Goal: Find specific page/section: Find specific page/section

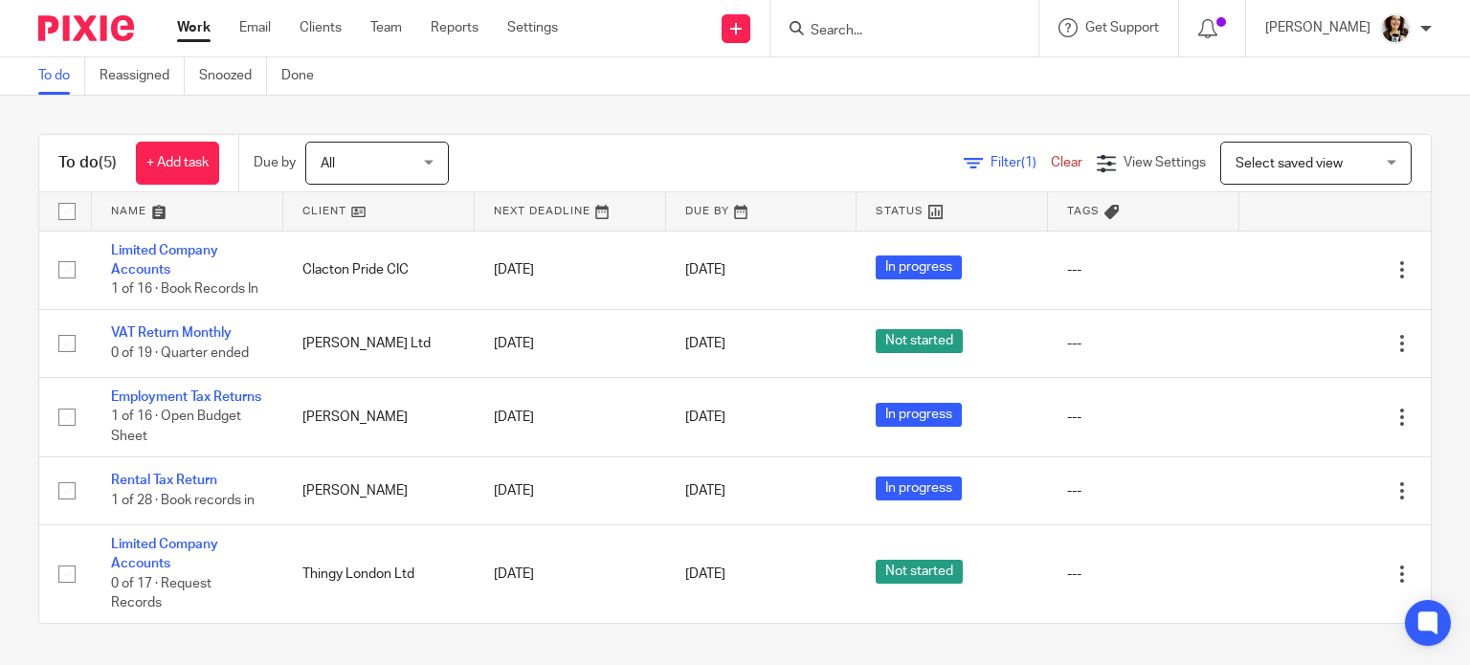
click at [839, 31] on input "Search" at bounding box center [895, 31] width 172 height 17
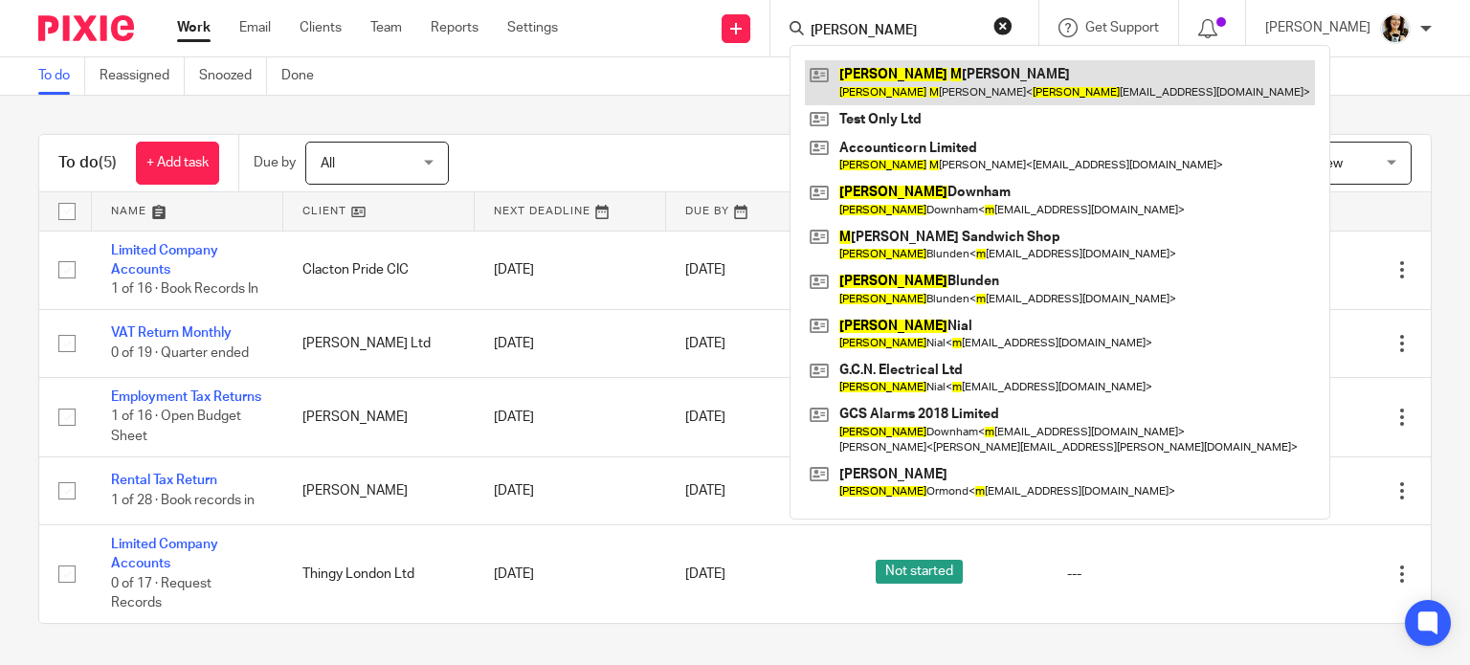
type input "michelle m"
click at [930, 75] on link at bounding box center [1060, 82] width 510 height 44
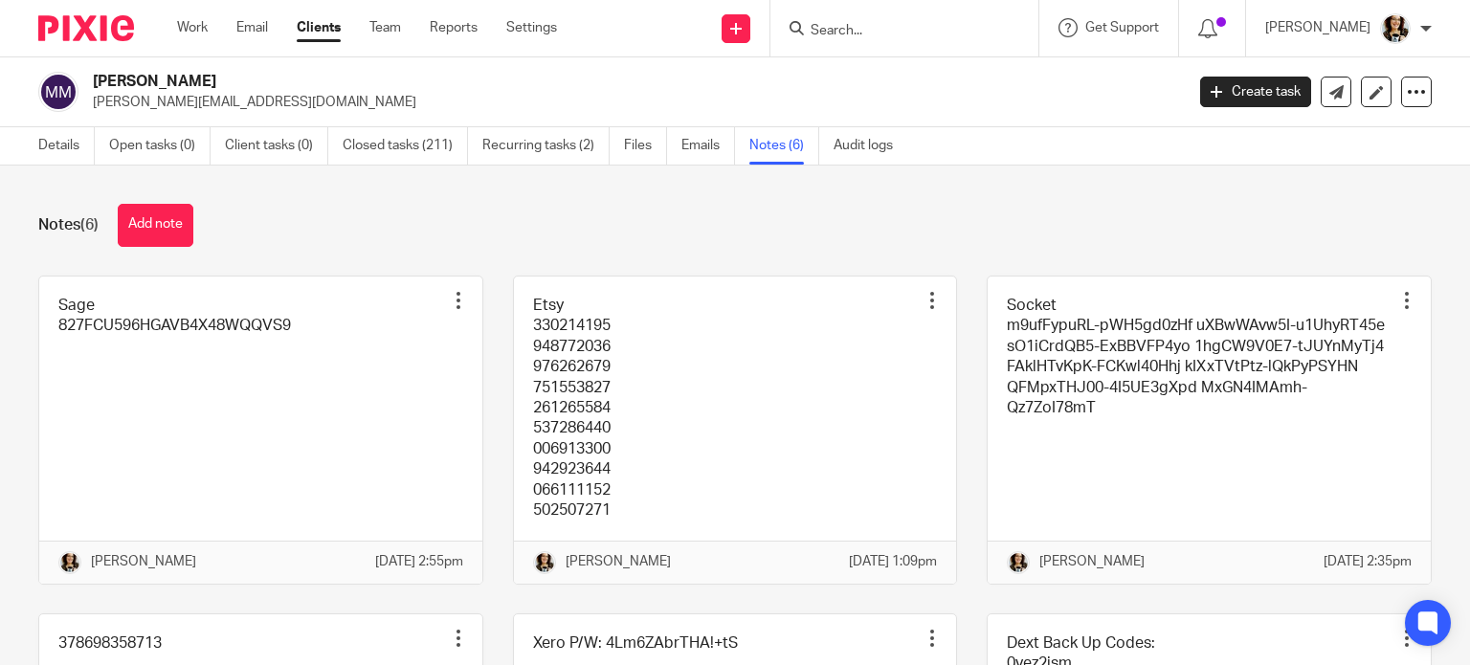
click at [796, 229] on div "Notes (6) Add note" at bounding box center [734, 225] width 1393 height 43
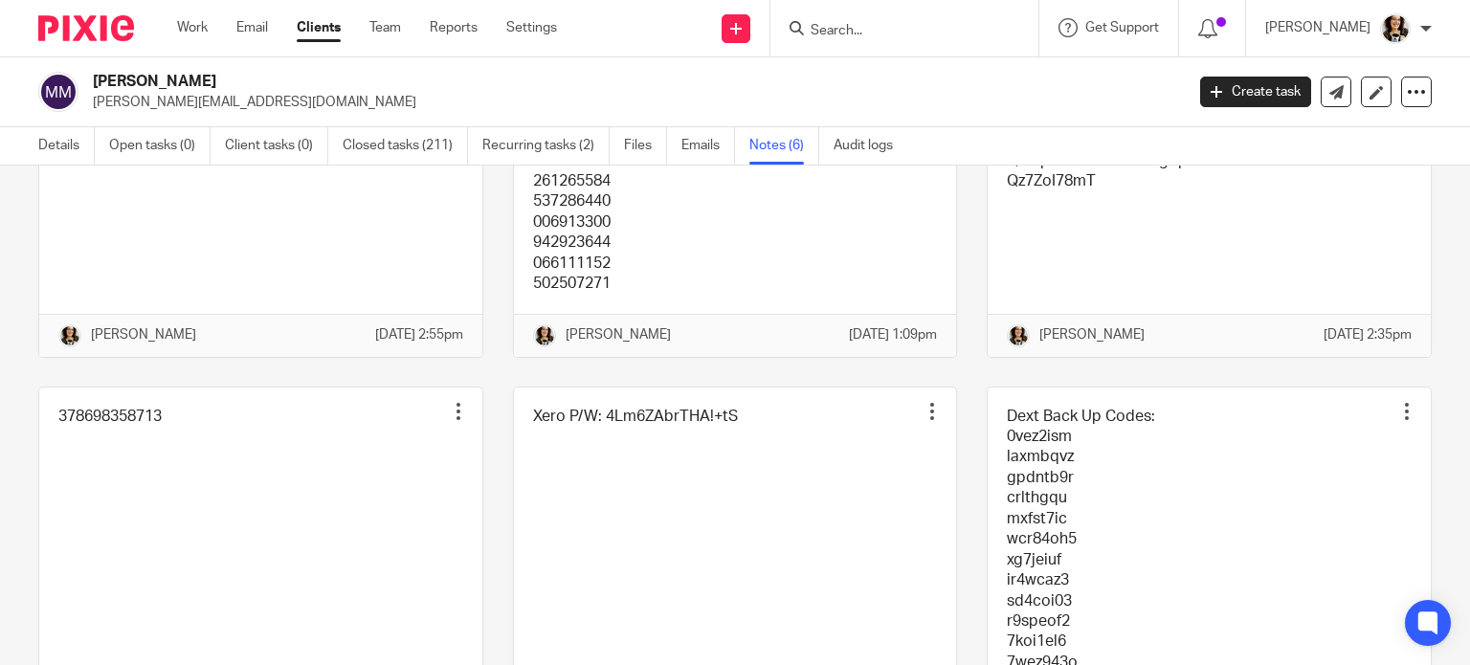
scroll to position [404, 0]
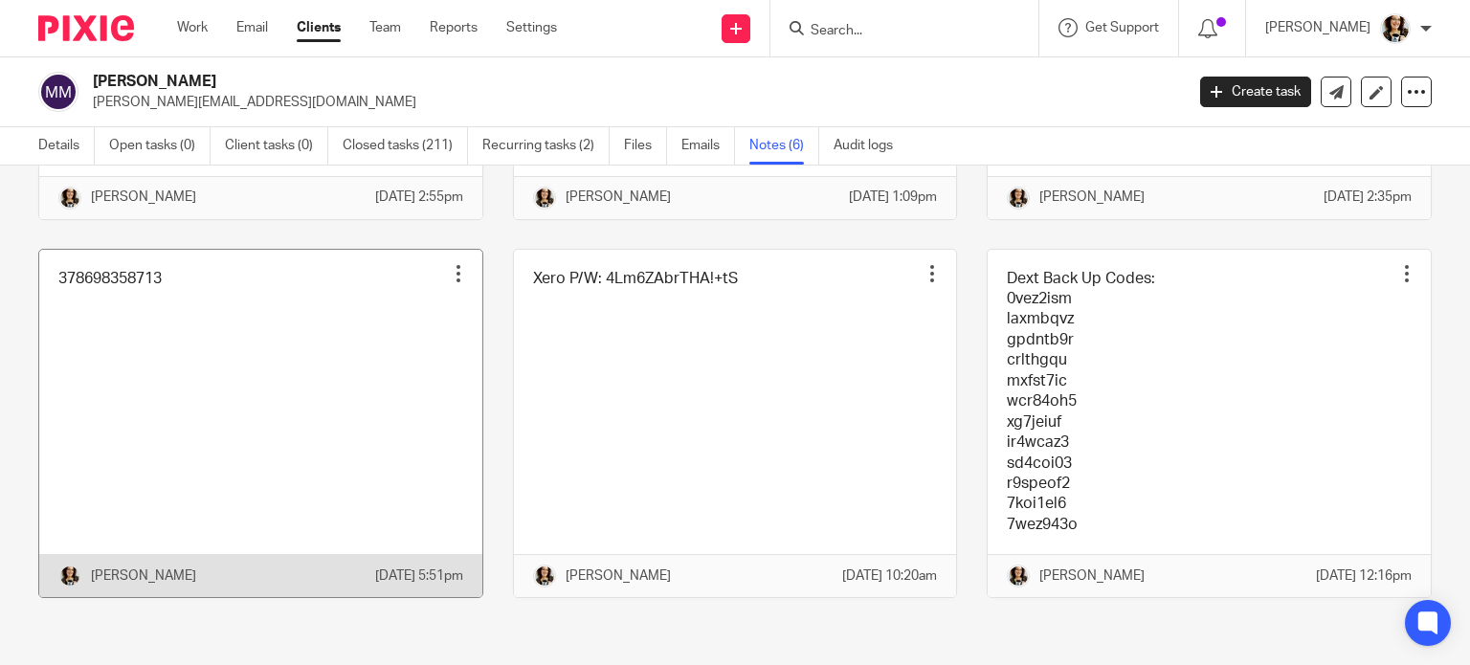
click at [163, 278] on link at bounding box center [260, 424] width 443 height 348
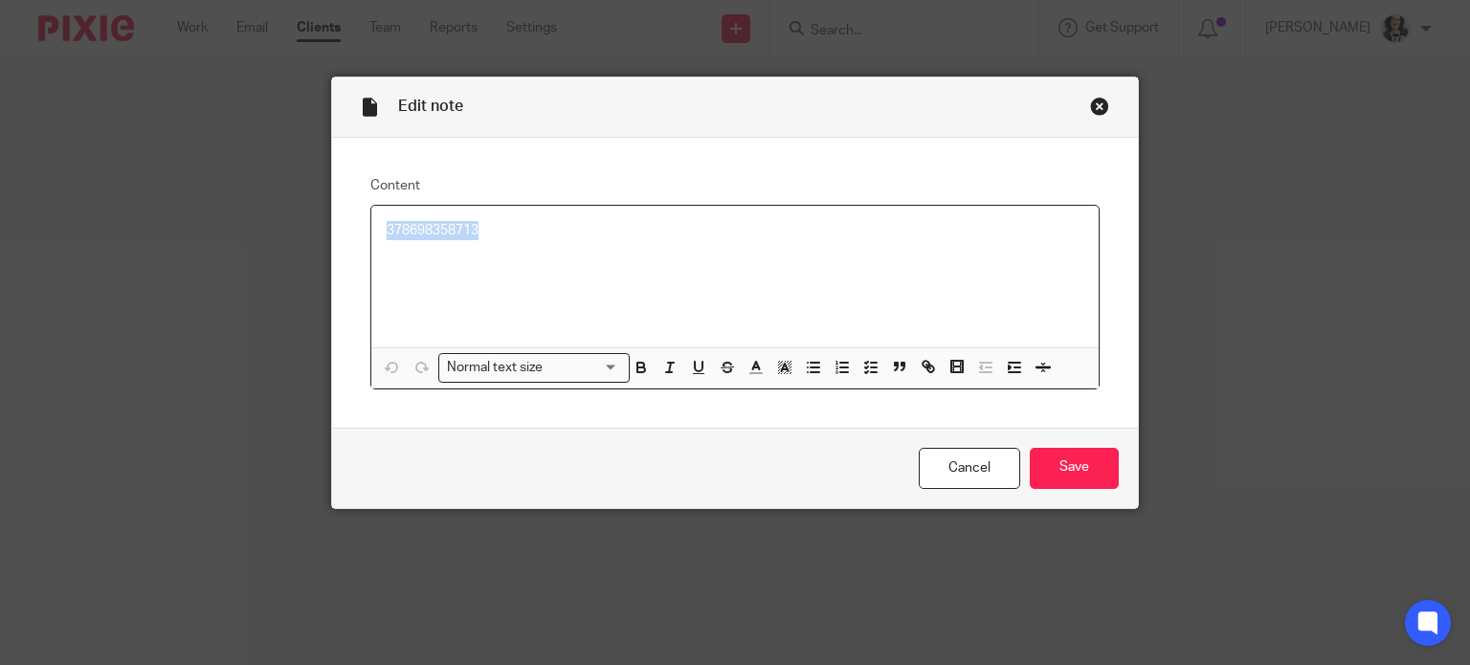
drag, startPoint x: 472, startPoint y: 233, endPoint x: 361, endPoint y: 215, distance: 112.3
click at [361, 215] on div "Content 378698358713 Normal text size Loading... Remove Edit Insert new video C…" at bounding box center [735, 283] width 807 height 291
copy p "378698358713"
click at [1105, 101] on div "Edit note" at bounding box center [735, 108] width 807 height 60
click at [1092, 107] on div "Close this dialog window" at bounding box center [1099, 106] width 19 height 19
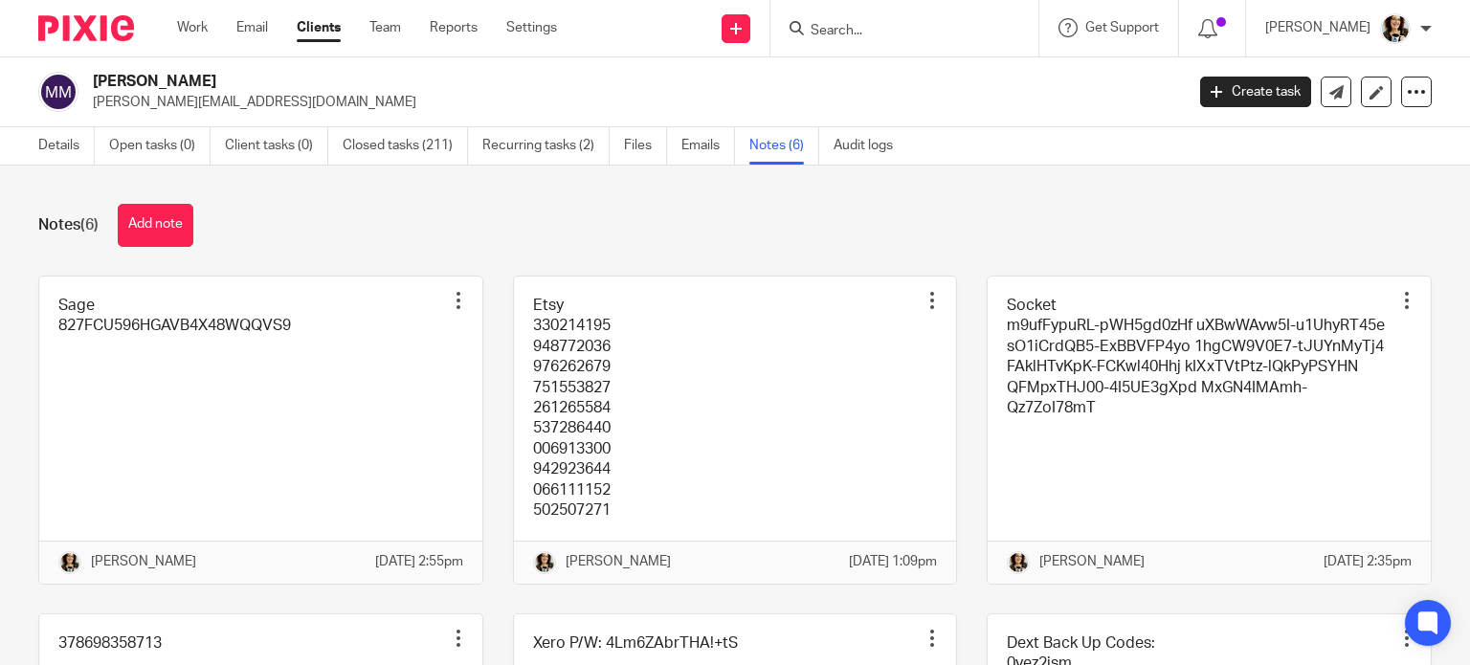
click at [893, 30] on input "Search" at bounding box center [895, 31] width 172 height 17
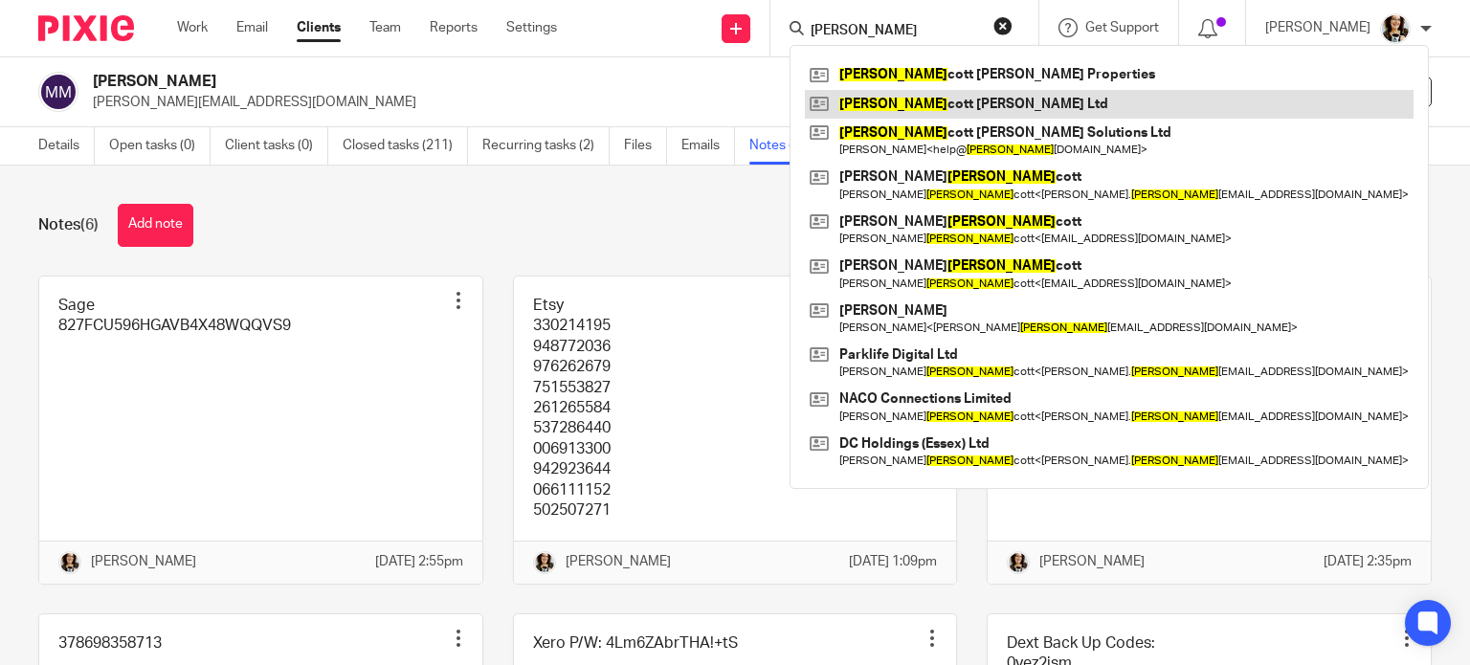
type input "[PERSON_NAME]"
click at [896, 112] on link at bounding box center [1109, 104] width 609 height 29
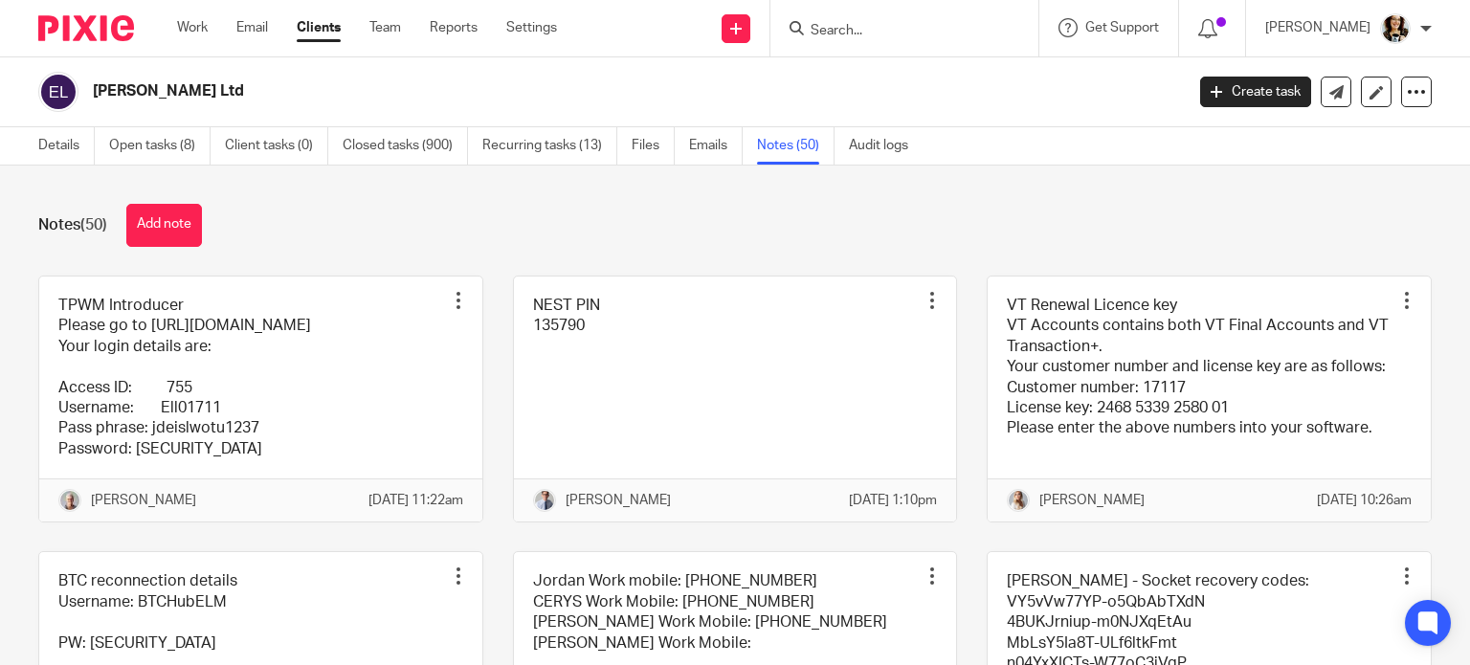
click at [887, 9] on div at bounding box center [904, 28] width 268 height 56
click at [873, 23] on input "Search" at bounding box center [895, 31] width 172 height 17
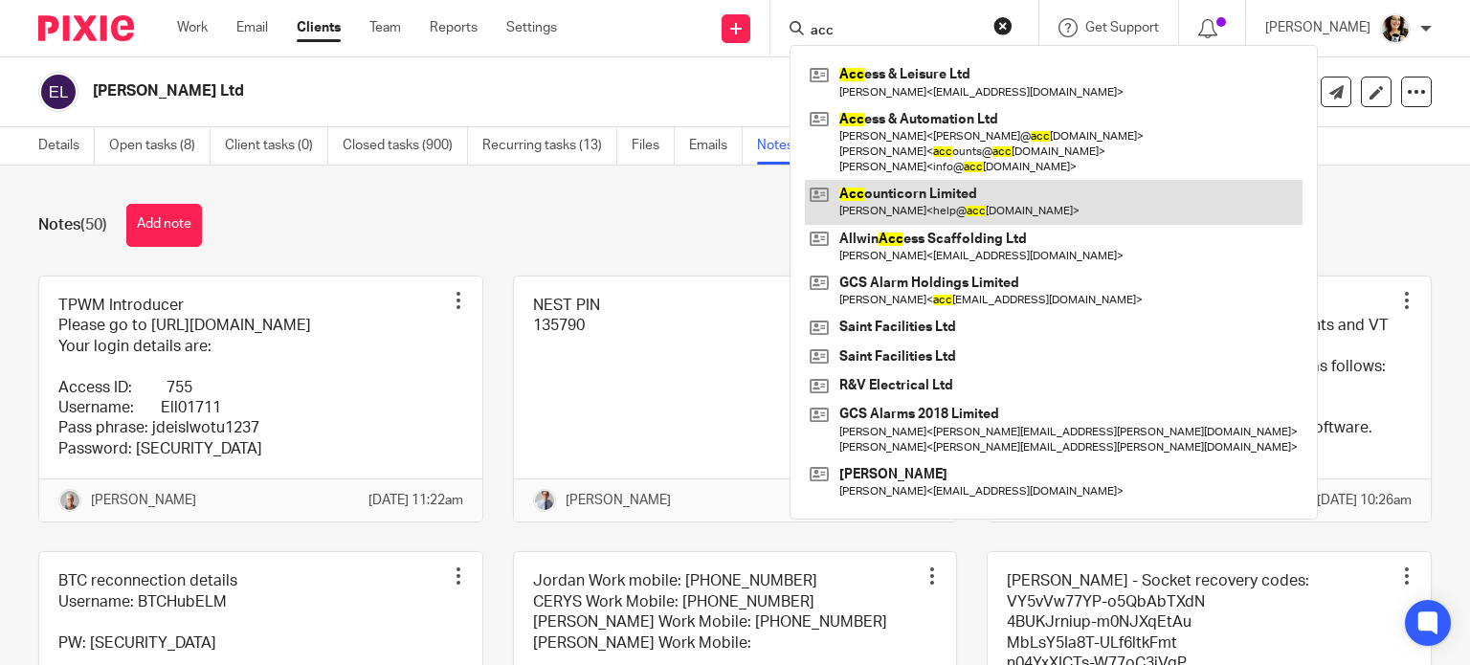
type input "acc"
click at [942, 187] on link at bounding box center [1054, 202] width 498 height 44
